Goal: Information Seeking & Learning: Learn about a topic

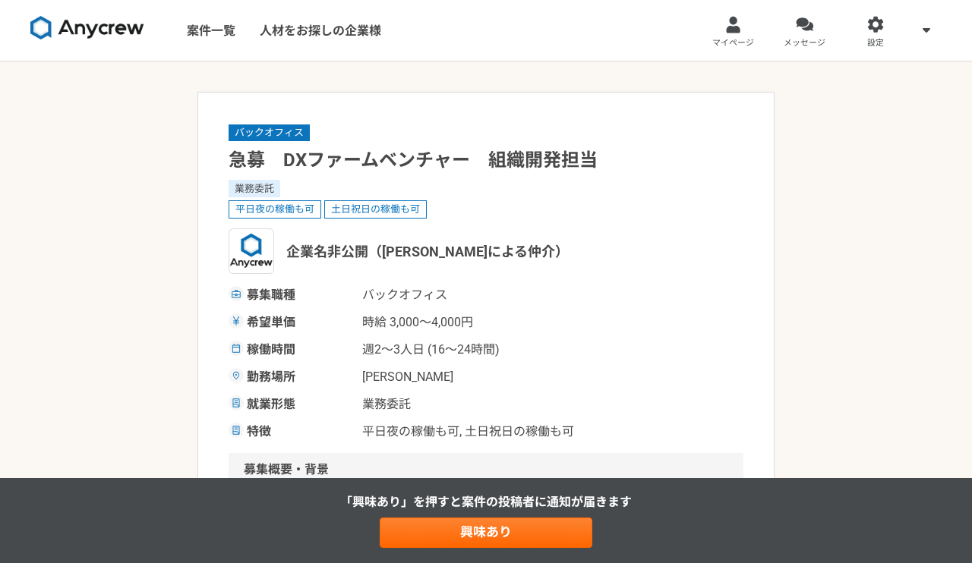
click at [705, 214] on div "平日夜の稼働も可 土日祝日の稼働も可" at bounding box center [486, 209] width 515 height 18
